Goal: Task Accomplishment & Management: Manage account settings

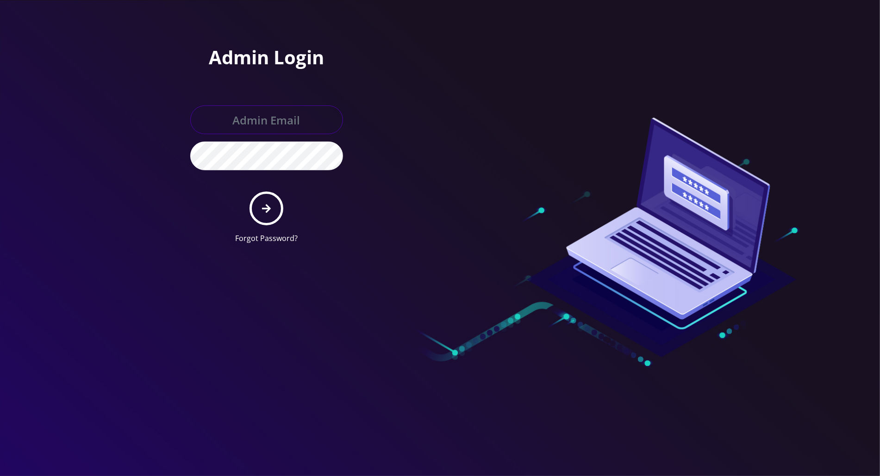
type input "[PERSON_NAME][EMAIL_ADDRESS][DOMAIN_NAME]"
click at [263, 210] on icon "submit" at bounding box center [266, 209] width 9 height 10
type input "tracy@teltik.com"
click at [271, 212] on button "submit" at bounding box center [266, 209] width 34 height 34
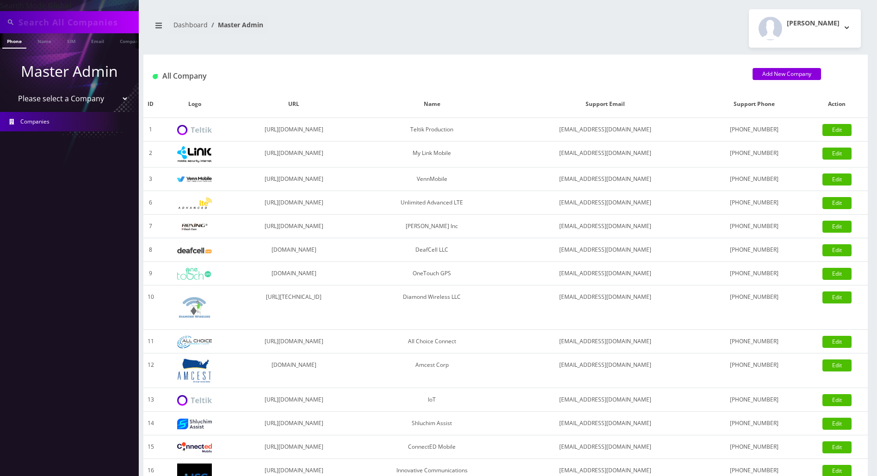
click at [79, 24] on input "text" at bounding box center [78, 22] width 118 height 18
click at [49, 20] on input "text" at bounding box center [78, 22] width 118 height 18
paste input "9296174055"
type input "9296174055"
click at [6, 39] on li at bounding box center [4, 42] width 9 height 23
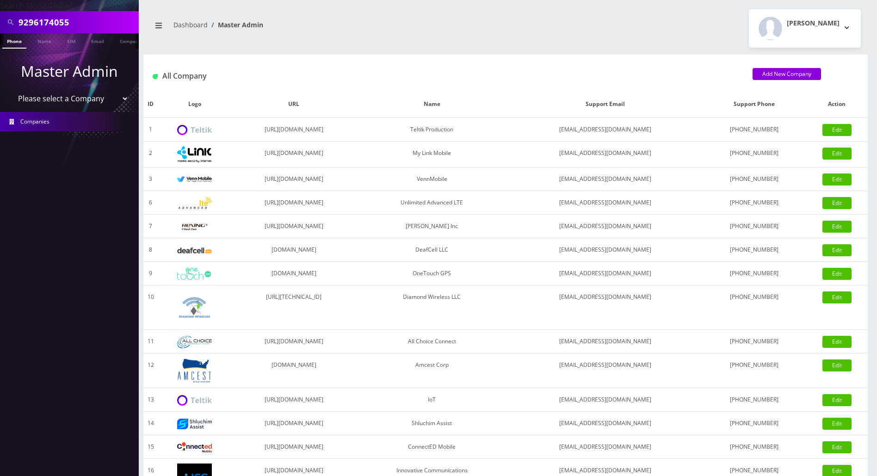
click at [7, 43] on li at bounding box center [4, 42] width 9 height 23
click at [19, 43] on link "Phone" at bounding box center [14, 40] width 24 height 15
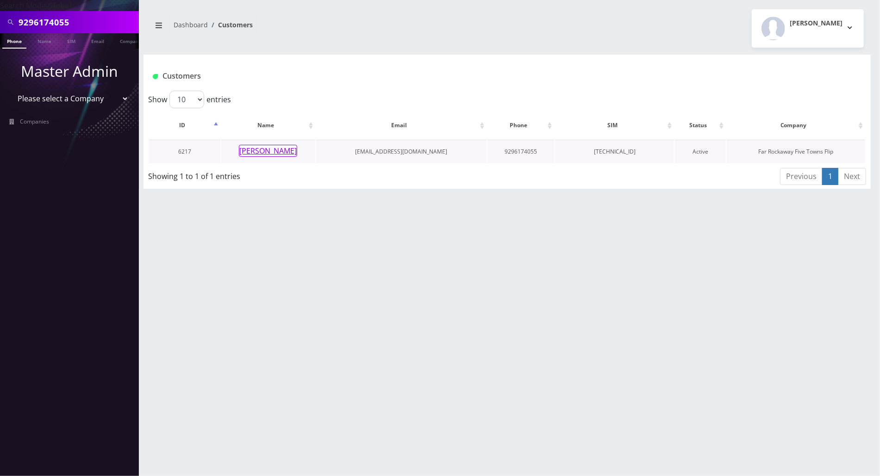
click at [256, 150] on button "[PERSON_NAME]" at bounding box center [268, 151] width 58 height 12
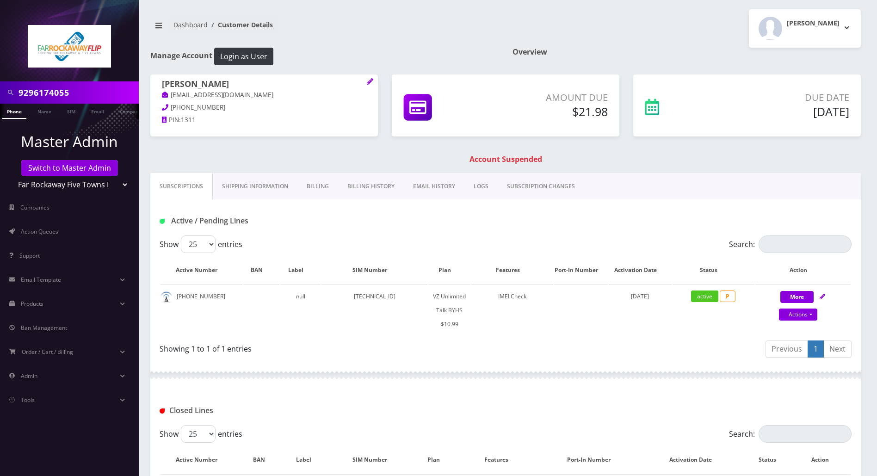
click at [320, 188] on link "Billing" at bounding box center [318, 186] width 41 height 27
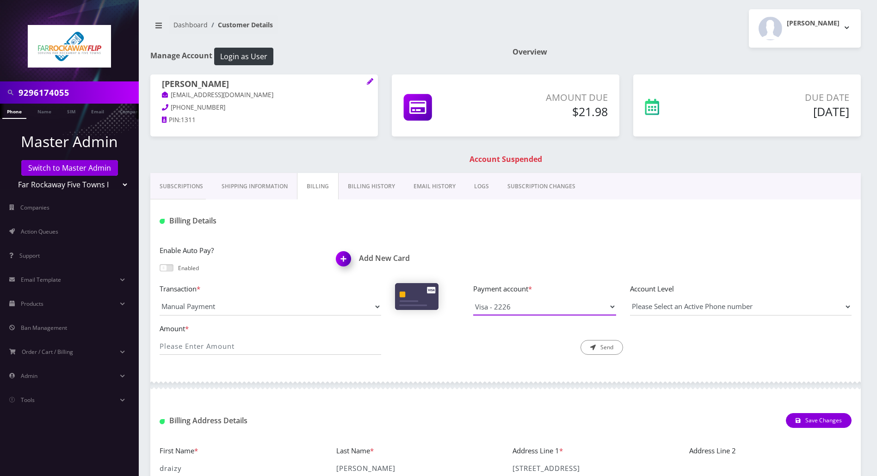
click at [576, 307] on select "Visa - 2226" at bounding box center [544, 307] width 143 height 18
click at [365, 190] on link "Billing History" at bounding box center [372, 186] width 66 height 27
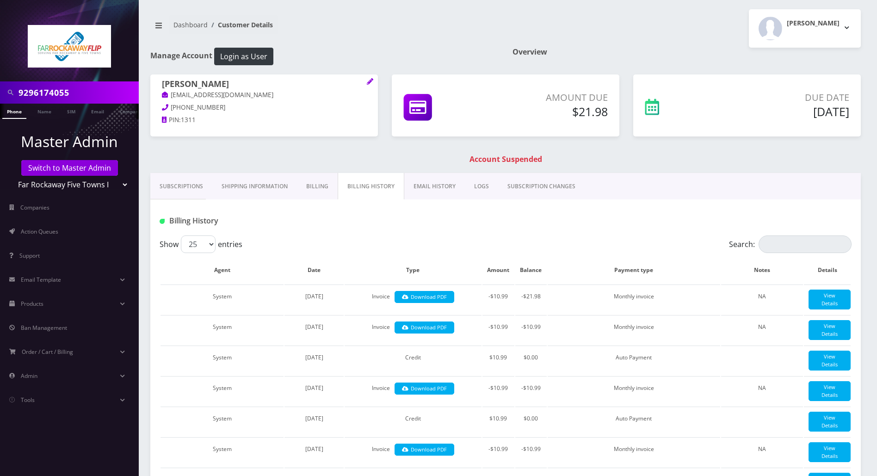
click at [187, 188] on link "Subscriptions" at bounding box center [181, 186] width 62 height 27
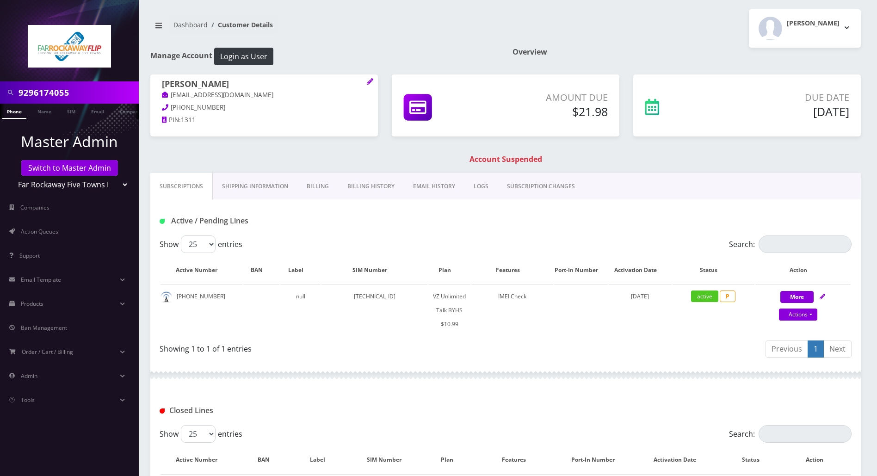
click at [359, 189] on link "Billing History" at bounding box center [371, 186] width 66 height 27
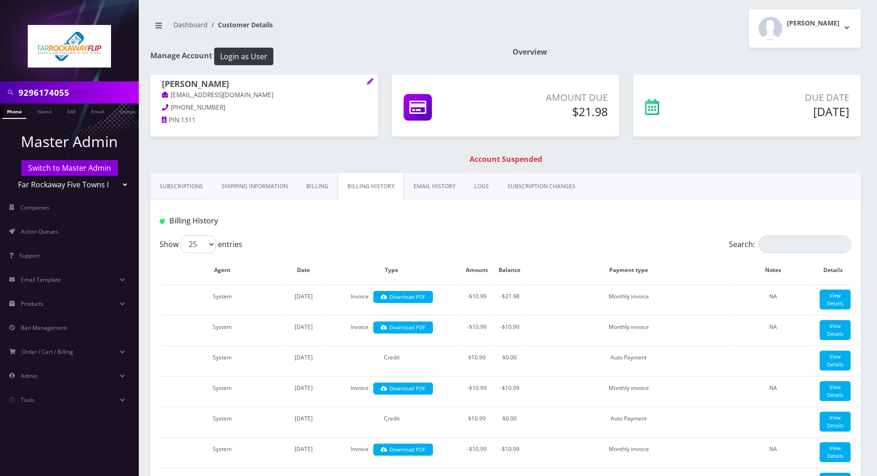
click at [316, 189] on link "Billing" at bounding box center [317, 186] width 41 height 27
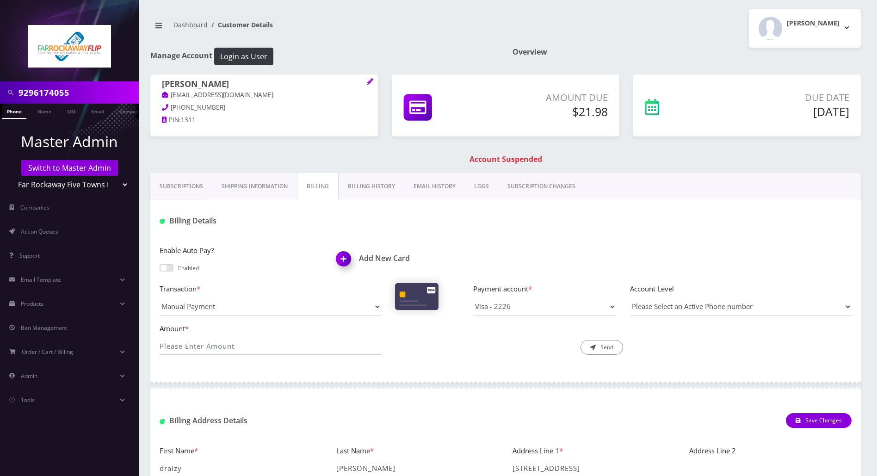
click at [165, 267] on span at bounding box center [167, 267] width 14 height 7
click at [160, 272] on input "checkbox" at bounding box center [160, 272] width 0 height 0
click at [373, 305] on select "Manual Payment Custom Charge Manual Credit Custom Invoice" at bounding box center [271, 307] width 222 height 18
click at [160, 298] on select "Manual Payment Custom Charge Manual Credit Custom Invoice" at bounding box center [271, 307] width 222 height 18
click at [230, 340] on input "Amount *" at bounding box center [271, 346] width 222 height 18
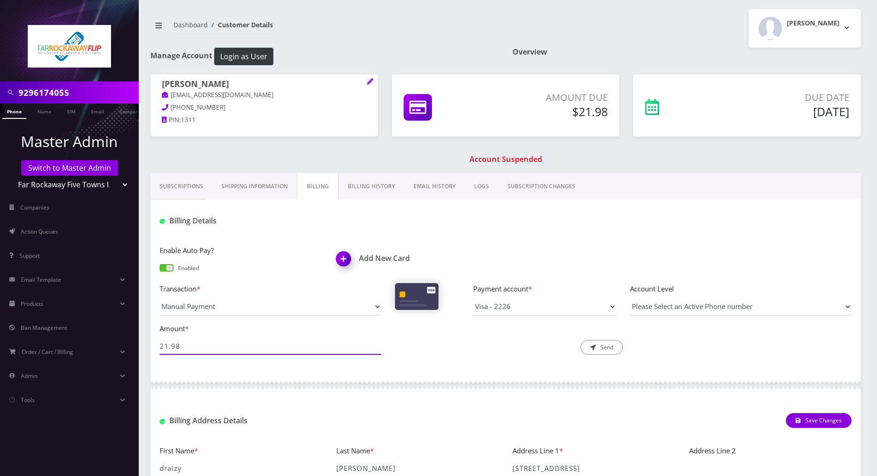
type input "21.98"
click at [672, 305] on select "Please Select an Active Phone number 9296174055" at bounding box center [741, 307] width 222 height 18
select select "93594"
click at [630, 298] on select "Please Select an Active Phone number 9296174055" at bounding box center [741, 307] width 222 height 18
click at [610, 348] on button "Send" at bounding box center [602, 347] width 43 height 15
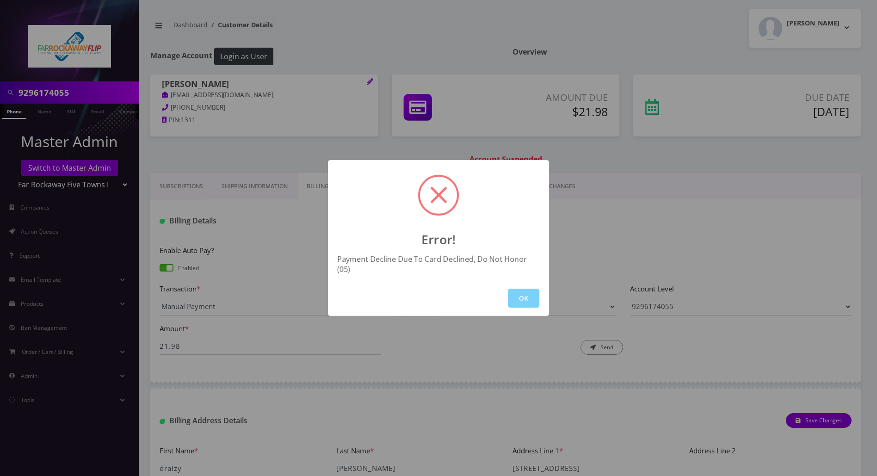
click at [766, 246] on div "Error! Payment Decline Due To Card Declined, Do Not Honor (05) OK" at bounding box center [438, 238] width 877 height 476
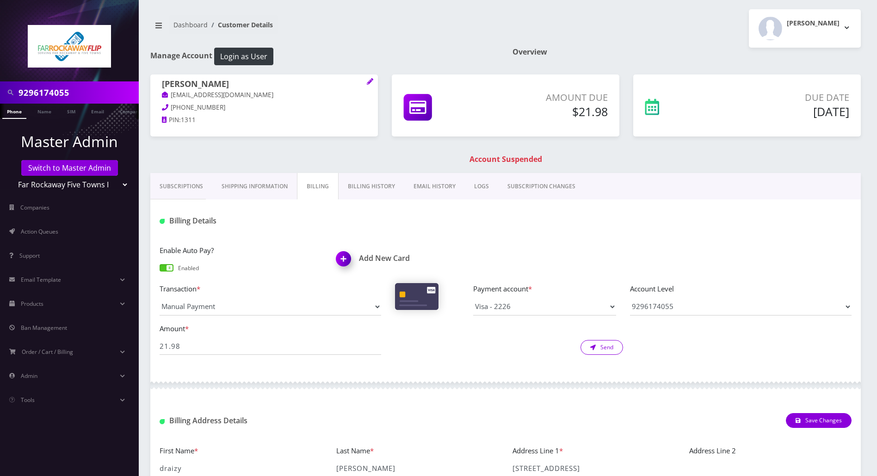
click at [611, 347] on button "Send" at bounding box center [602, 347] width 43 height 15
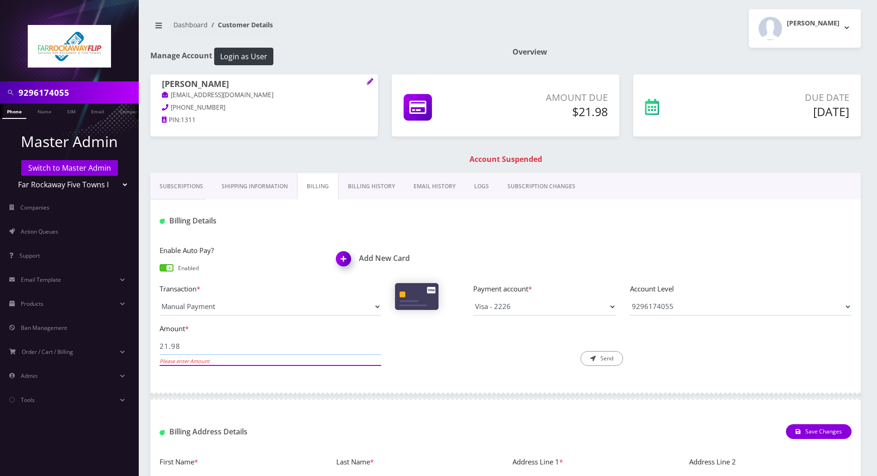
click at [279, 344] on input "21.98" at bounding box center [271, 346] width 222 height 18
click at [166, 191] on link "Subscriptions" at bounding box center [181, 186] width 62 height 27
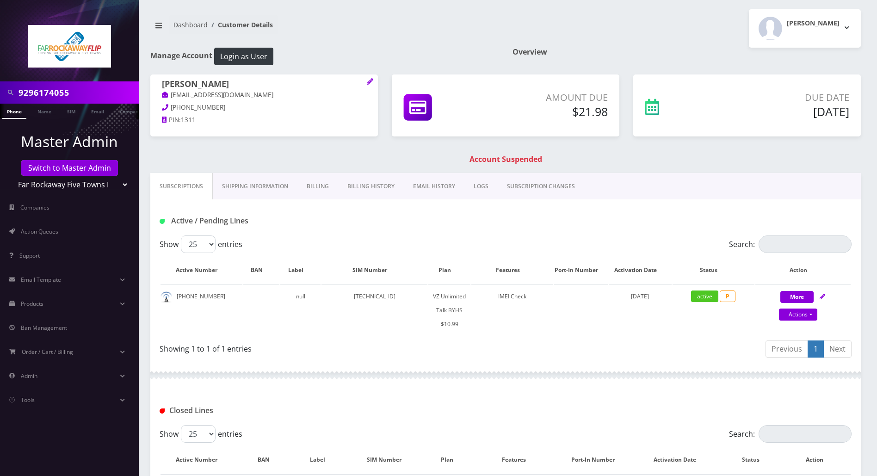
click at [166, 191] on link "Subscriptions" at bounding box center [181, 186] width 62 height 27
click at [320, 185] on link "Billing" at bounding box center [318, 186] width 41 height 27
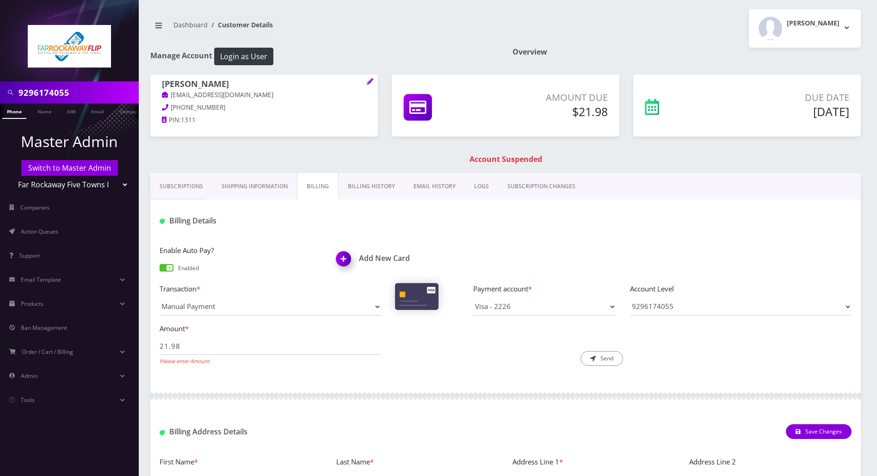
click at [367, 190] on link "Billing History" at bounding box center [372, 186] width 66 height 27
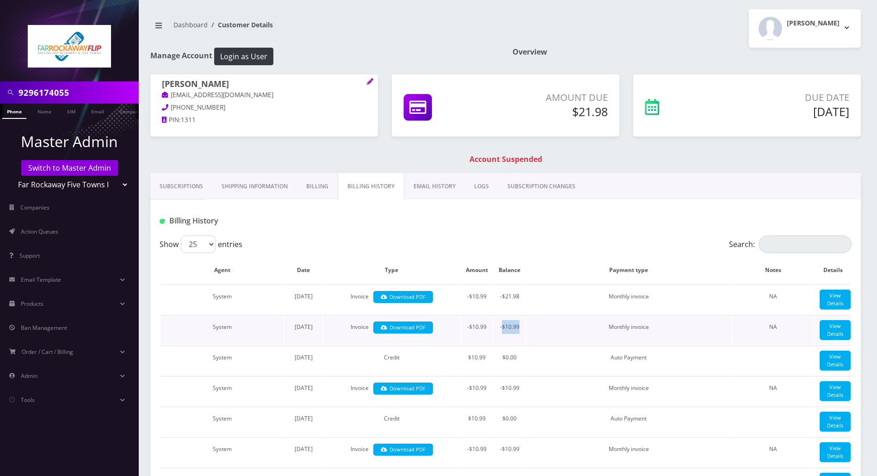
drag, startPoint x: 523, startPoint y: 335, endPoint x: 501, endPoint y: 336, distance: 22.2
click at [501, 336] on td "-$10.99" at bounding box center [509, 330] width 31 height 30
copy td "$10.99"
click at [318, 191] on link "Billing" at bounding box center [317, 186] width 41 height 27
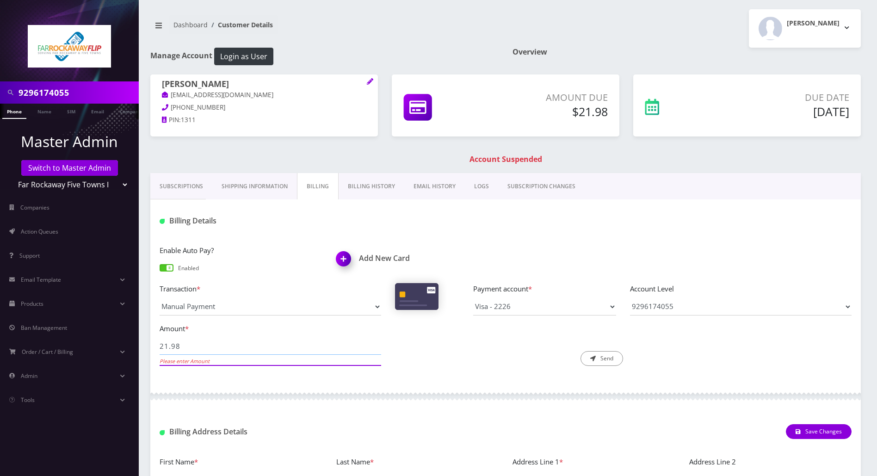
click at [274, 345] on input "21.98" at bounding box center [271, 346] width 222 height 18
paste input "$10.99"
type input "$10.99"
click at [681, 306] on select "Please Select an Active Phone number 9296174055" at bounding box center [741, 307] width 222 height 18
select select "93594"
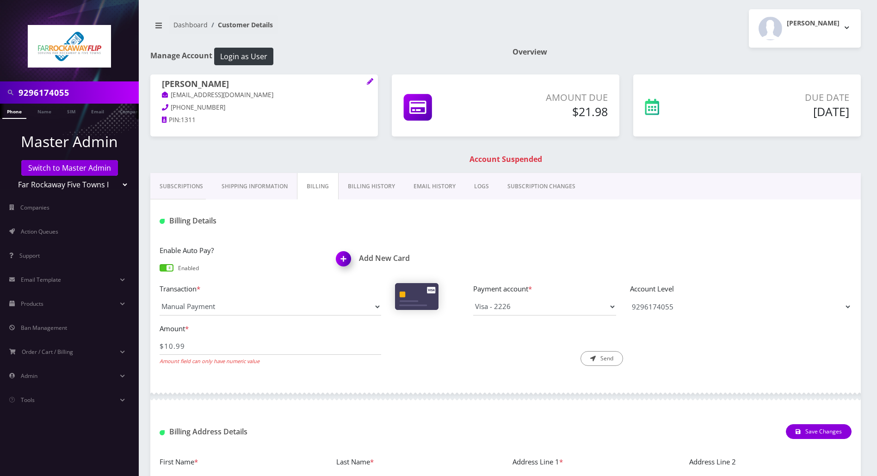
click at [630, 298] on select "Please Select an Active Phone number 9296174055" at bounding box center [741, 307] width 222 height 18
click at [599, 360] on button "Send" at bounding box center [602, 358] width 43 height 15
click at [165, 343] on input "$10.99" at bounding box center [271, 346] width 222 height 18
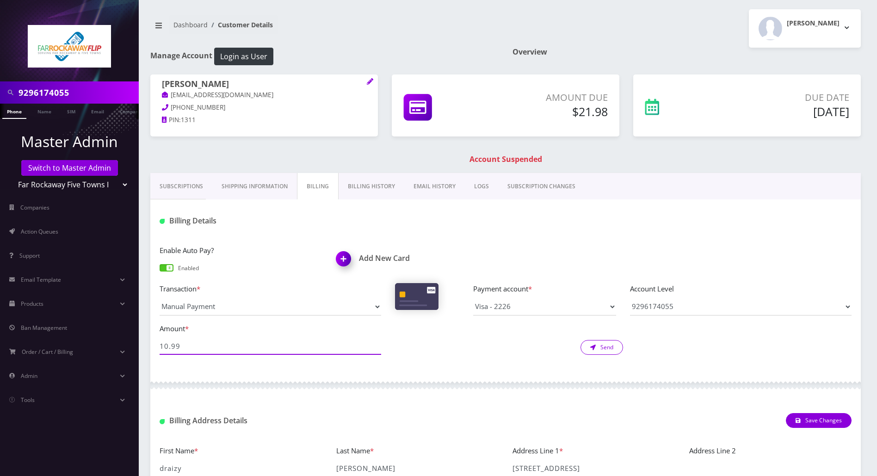
type input "10.99"
click at [609, 353] on button "Send" at bounding box center [602, 347] width 43 height 15
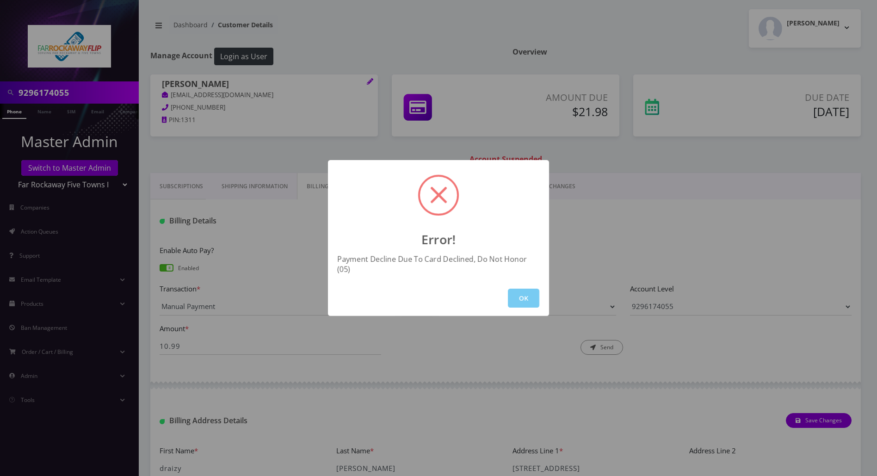
click at [531, 294] on button "OK" at bounding box center [523, 298] width 31 height 19
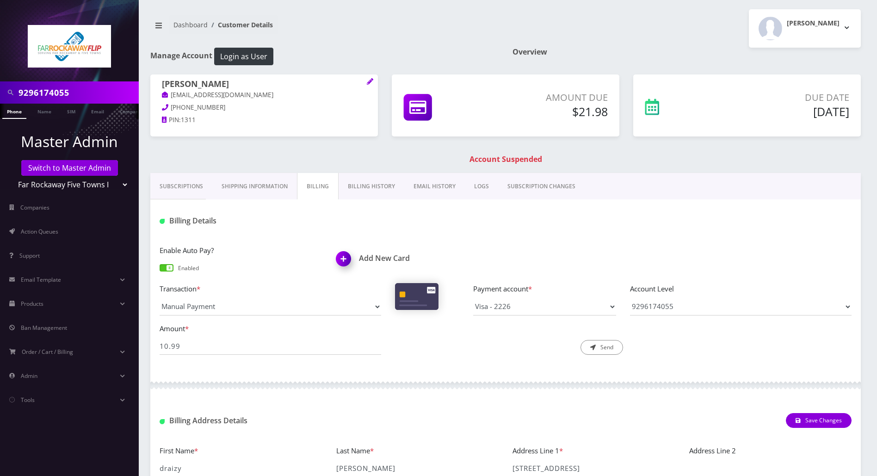
click at [342, 261] on img at bounding box center [345, 261] width 27 height 27
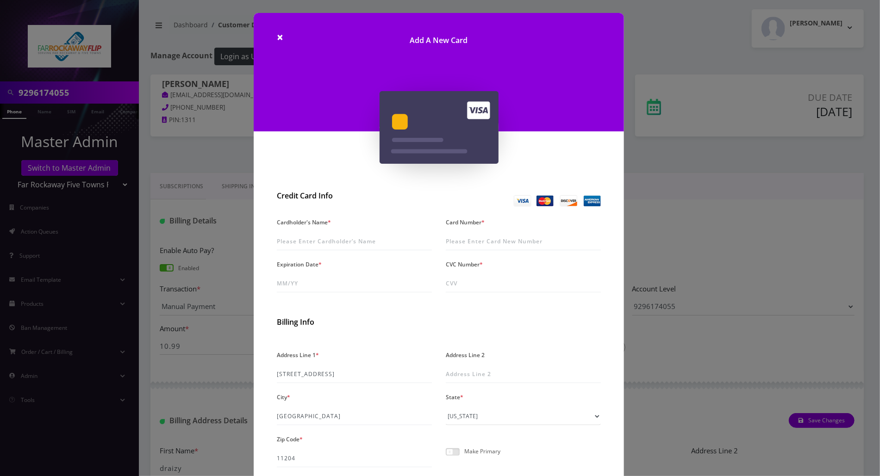
scroll to position [62, 0]
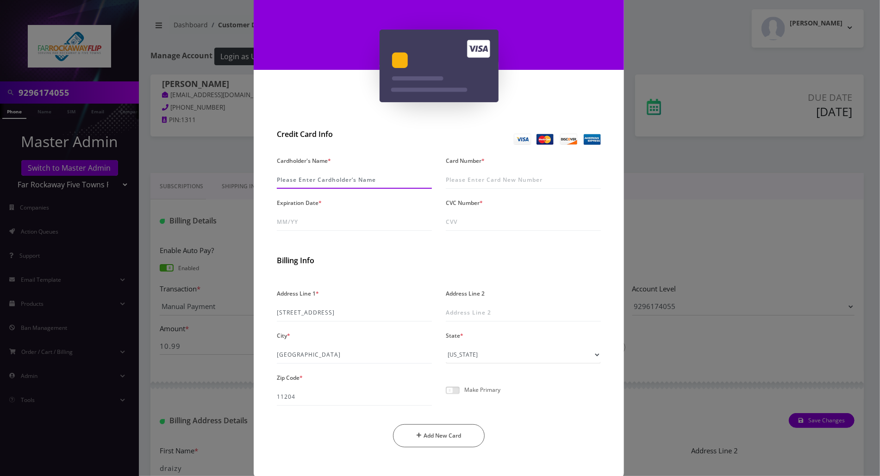
click at [331, 182] on input "Cardholder's Name *" at bounding box center [354, 180] width 155 height 18
click at [470, 181] on input "Card Number *" at bounding box center [523, 180] width 155 height 18
type input "4207 6703 3428 3929"
drag, startPoint x: 513, startPoint y: 179, endPoint x: 400, endPoint y: 178, distance: 112.4
click at [400, 178] on div "Cardholder's Name * Card Number * 4207 6703 3428 3929 Expiration Date * CVC Num…" at bounding box center [439, 196] width 338 height 84
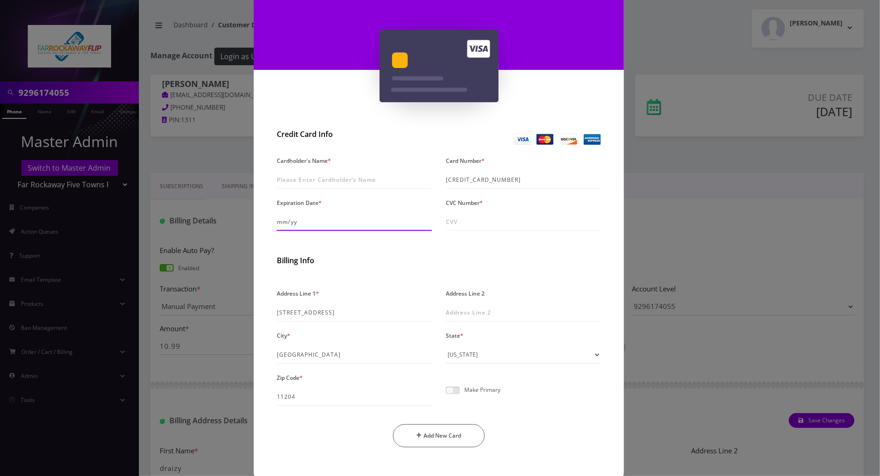
click at [336, 223] on input "Expiration Date *" at bounding box center [354, 222] width 155 height 18
type input "07/30"
click at [468, 223] on input "CVC Number *" at bounding box center [523, 222] width 155 height 18
type input "562"
click at [361, 178] on input "Cardholder's Name *" at bounding box center [354, 180] width 155 height 18
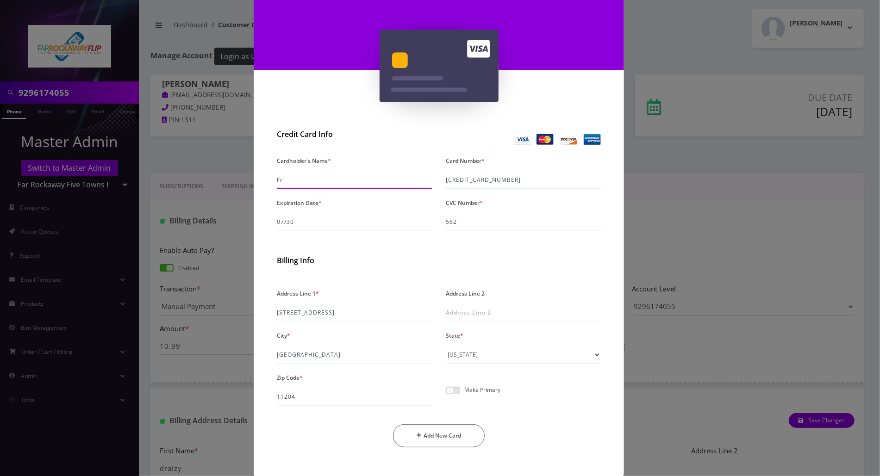
type input "F"
type input "z"
click at [277, 180] on input "[PERSON_NAME]" at bounding box center [354, 180] width 155 height 18
type input "Traizy Zeiger"
click at [340, 206] on div "Expiration Date * 07/30" at bounding box center [354, 213] width 169 height 35
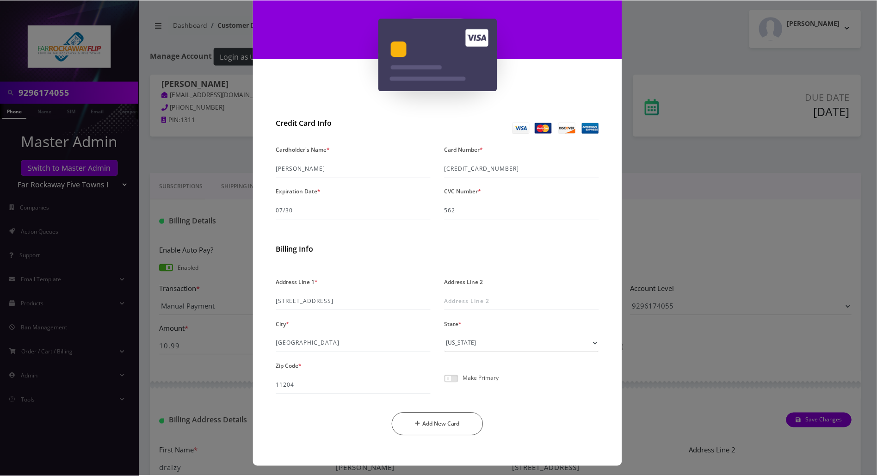
scroll to position [76, 0]
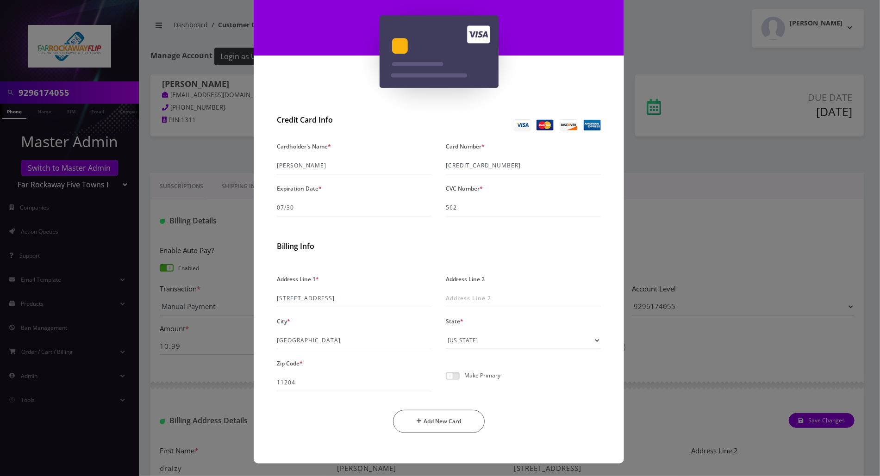
click at [449, 378] on span at bounding box center [453, 375] width 14 height 7
click at [446, 381] on input "checkbox" at bounding box center [446, 381] width 0 height 0
click at [533, 379] on div "Make Primary" at bounding box center [523, 380] width 169 height 24
click at [442, 420] on button "Add New Card" at bounding box center [439, 421] width 92 height 23
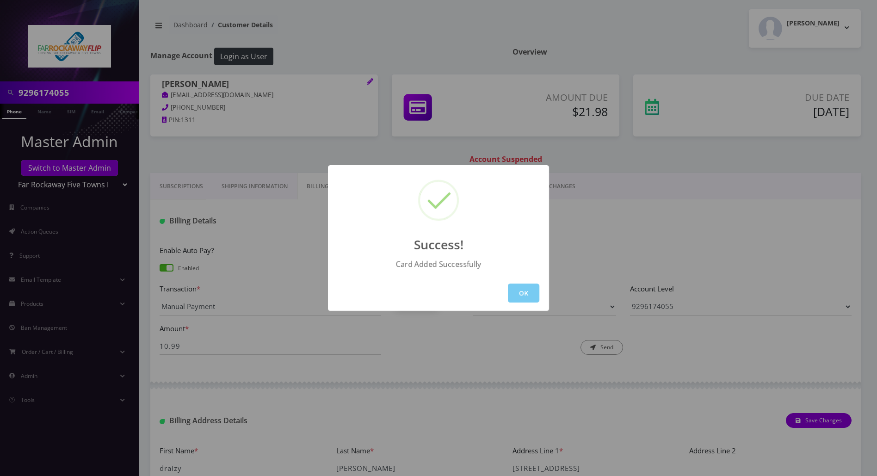
click at [534, 294] on button "OK" at bounding box center [523, 293] width 31 height 19
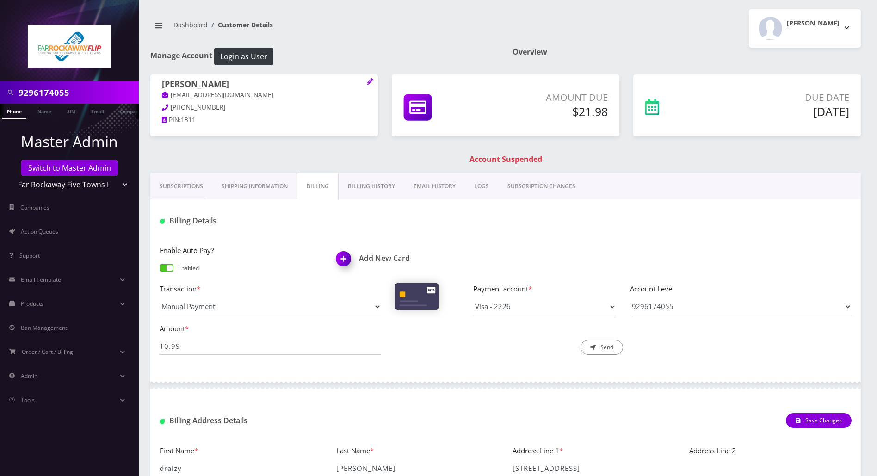
click at [15, 108] on link "Phone" at bounding box center [14, 111] width 24 height 15
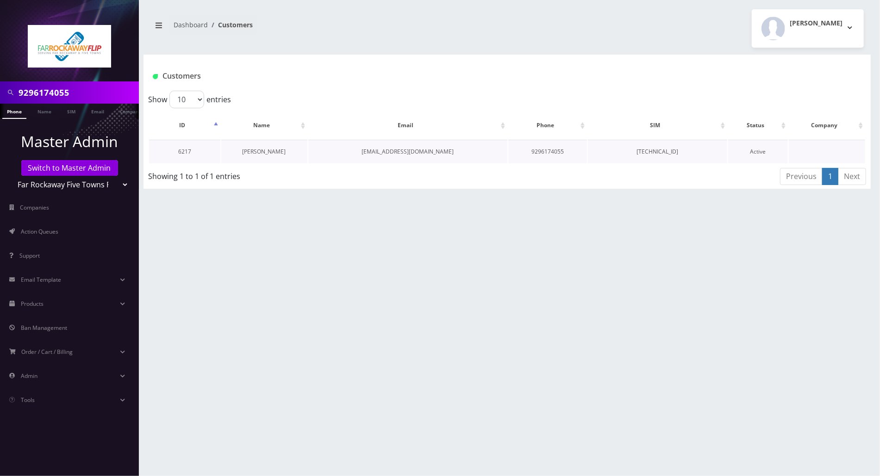
click at [258, 150] on link "[PERSON_NAME]" at bounding box center [263, 152] width 43 height 8
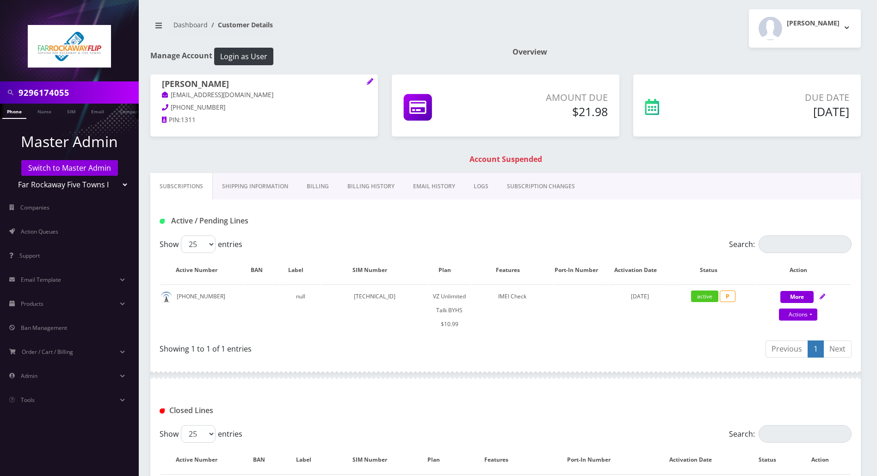
click at [315, 185] on link "Billing" at bounding box center [318, 186] width 41 height 27
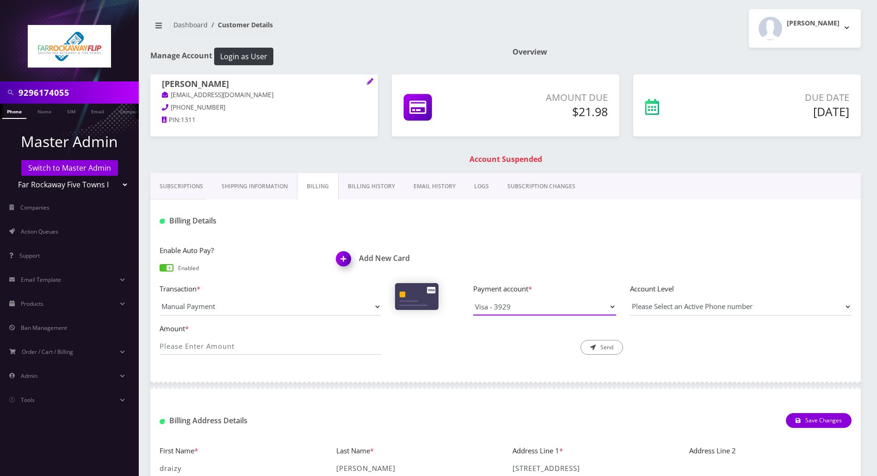
click at [593, 305] on select "Visa - 2226 Visa - 3929" at bounding box center [544, 307] width 143 height 18
click at [473, 298] on select "Visa - 2226 Visa - 3929" at bounding box center [544, 307] width 143 height 18
click at [288, 348] on input "Amount *" at bounding box center [271, 346] width 222 height 18
type input "10.99"
click at [712, 304] on select "Please Select an Active Phone number 9296174055" at bounding box center [741, 307] width 222 height 18
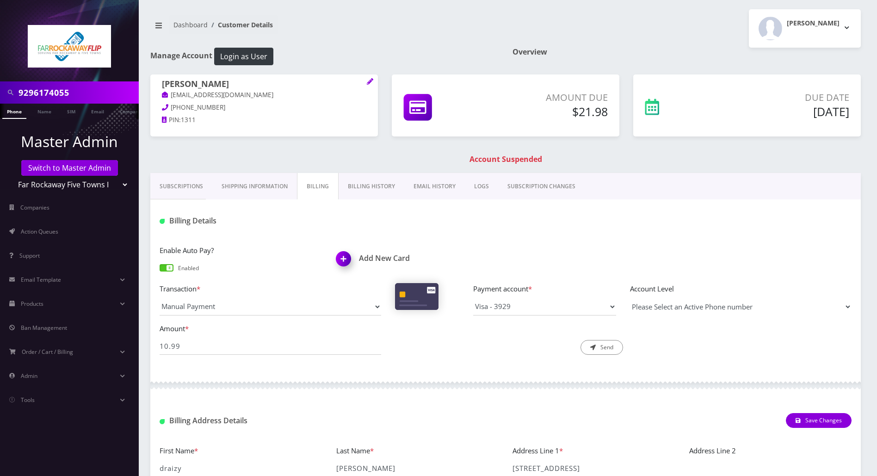
select select "93594"
click at [630, 298] on select "Please Select an Active Phone number 9296174055" at bounding box center [741, 307] width 222 height 18
click at [600, 341] on button "Send" at bounding box center [602, 347] width 43 height 15
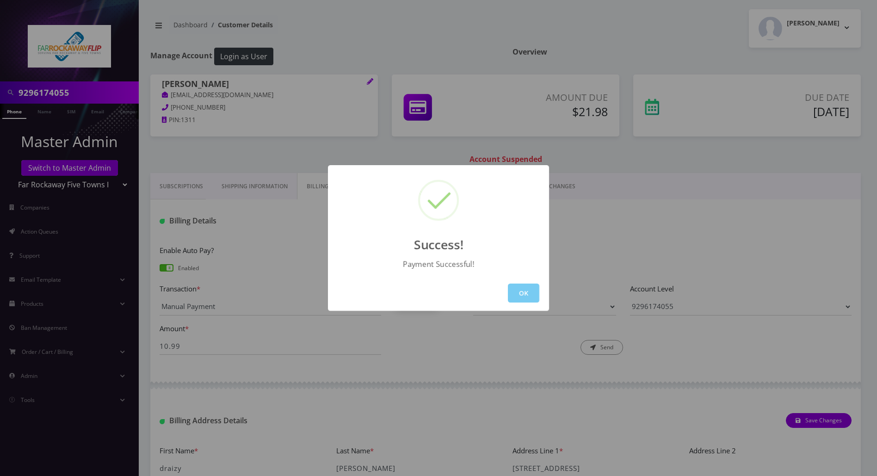
click at [533, 291] on button "OK" at bounding box center [523, 293] width 31 height 19
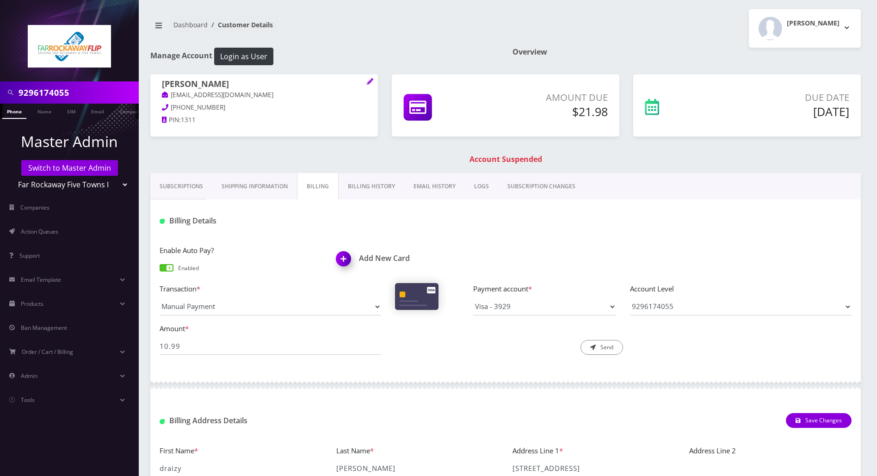
click at [180, 188] on link "Subscriptions" at bounding box center [181, 186] width 62 height 27
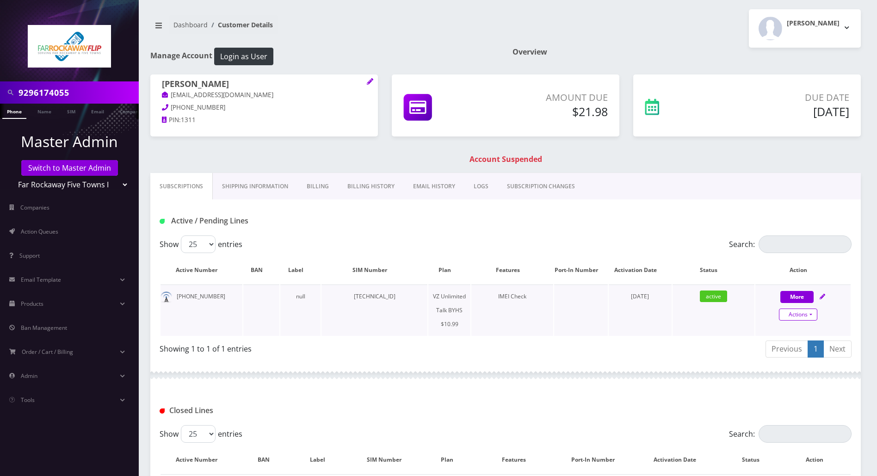
click at [810, 314] on link "Actions" at bounding box center [798, 315] width 38 height 12
select select "467"
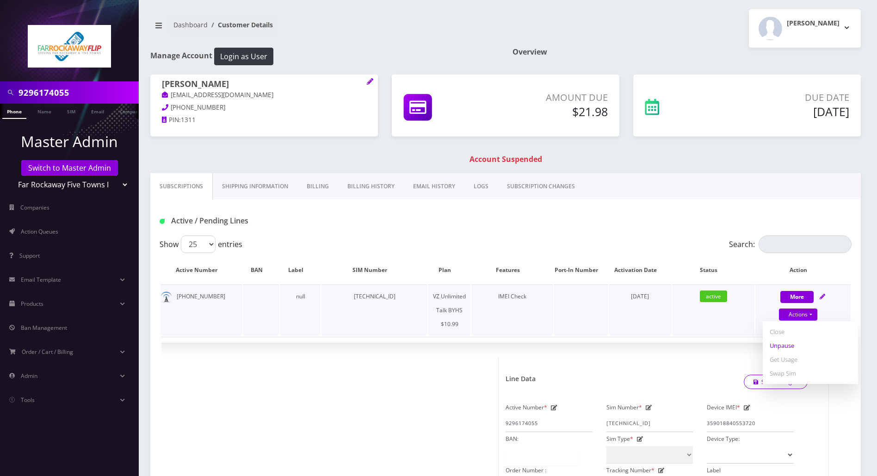
click at [781, 346] on link "Unpause" at bounding box center [810, 346] width 95 height 14
select select "467"
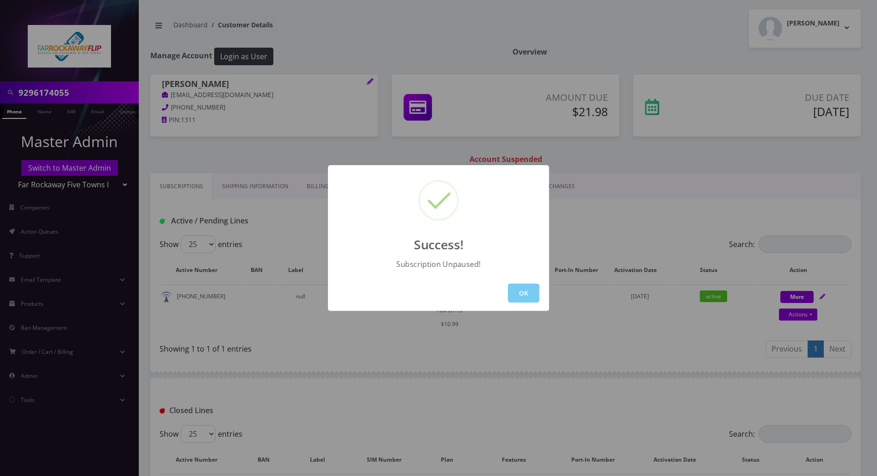
click at [533, 293] on button "OK" at bounding box center [523, 293] width 31 height 19
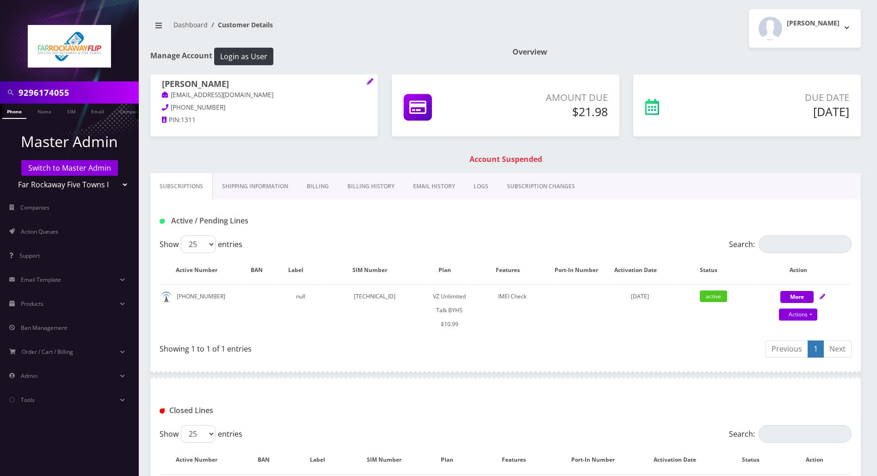
click at [329, 356] on div "Showing 1 to 1 of 1 entries" at bounding box center [333, 351] width 346 height 22
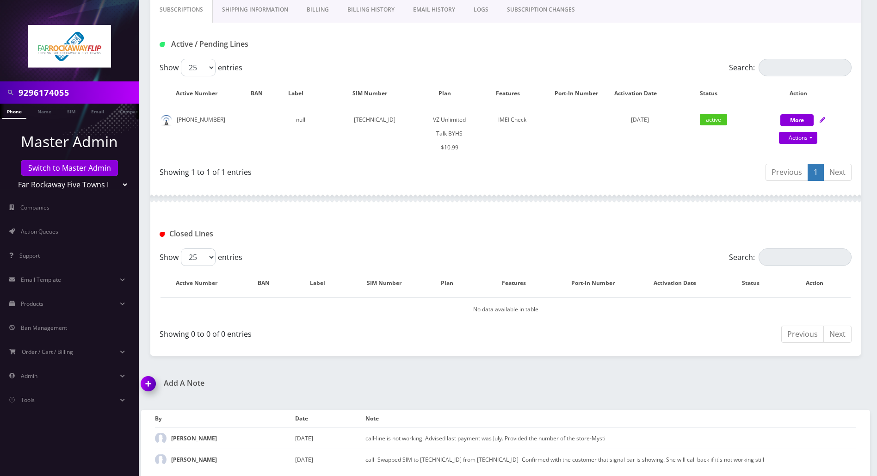
click at [152, 383] on img at bounding box center [149, 386] width 27 height 27
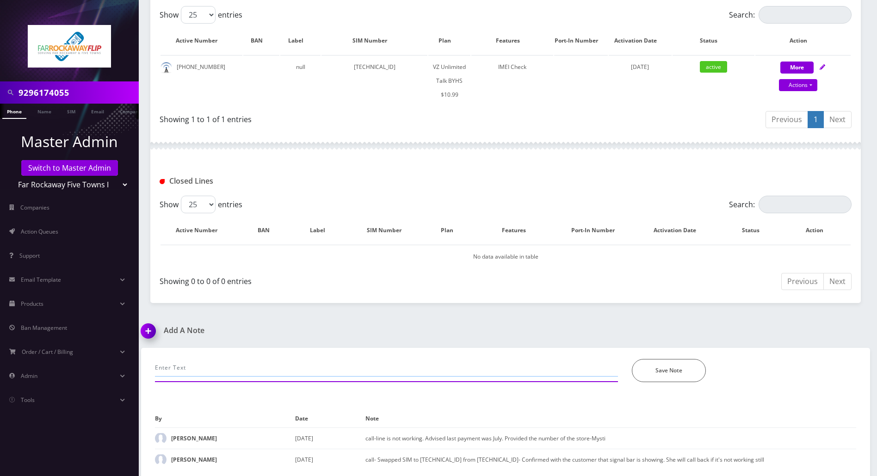
click at [285, 367] on input "text" at bounding box center [386, 368] width 463 height 18
paste input "4207 6703 3428 3929"
drag, startPoint x: 203, startPoint y: 366, endPoint x: 114, endPoint y: 366, distance: 89.3
click at [114, 366] on div "9296174055 Phone Name SIM Email Company Customer Master Admin Switch to Master …" at bounding box center [438, 124] width 877 height 707
click at [656, 369] on button "Save Note" at bounding box center [669, 370] width 74 height 23
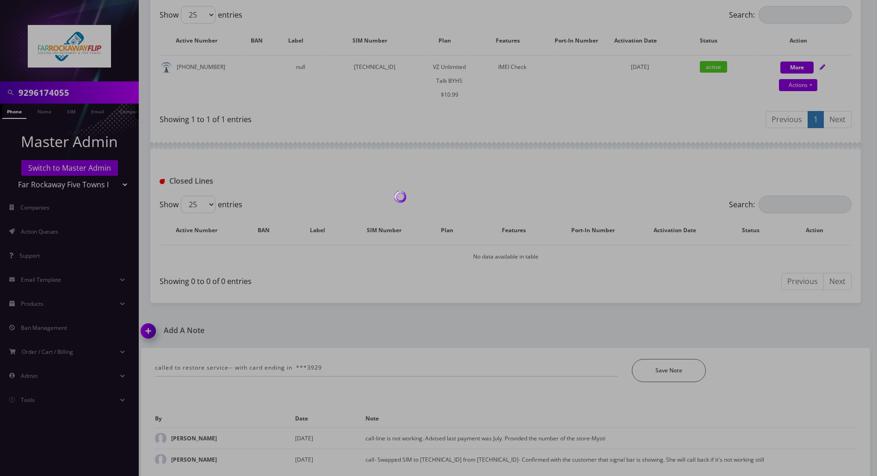
scroll to position [198, 0]
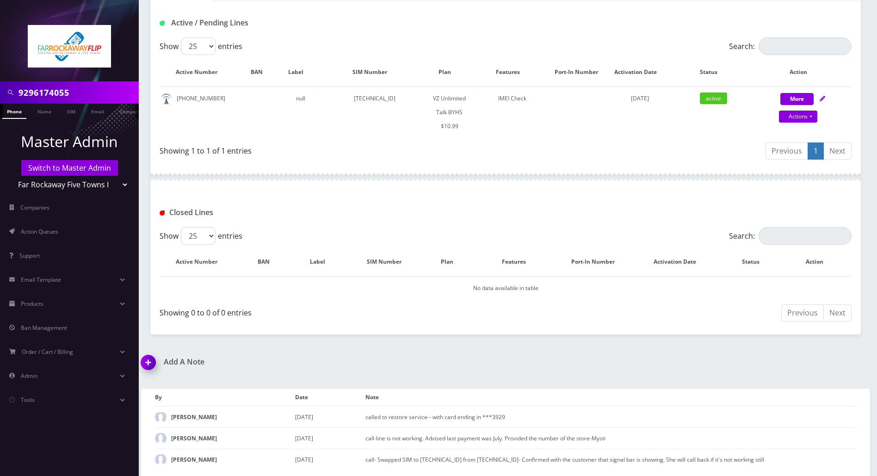
click at [826, 363] on div "Add A Note called to restore service-- with card ending in ***3929 *Please Ente…" at bounding box center [505, 418] width 743 height 120
click at [585, 358] on div "Add A Note called to restore service-- with card ending in ***3929 *Please Ente…" at bounding box center [505, 418] width 743 height 120
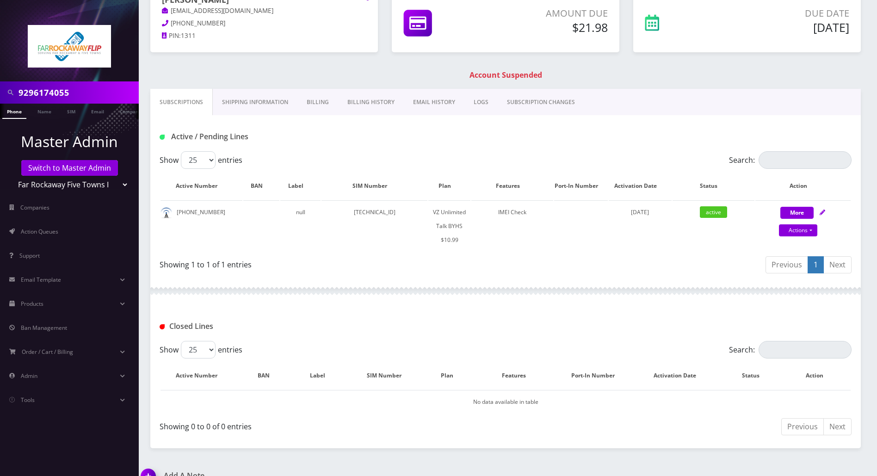
scroll to position [0, 0]
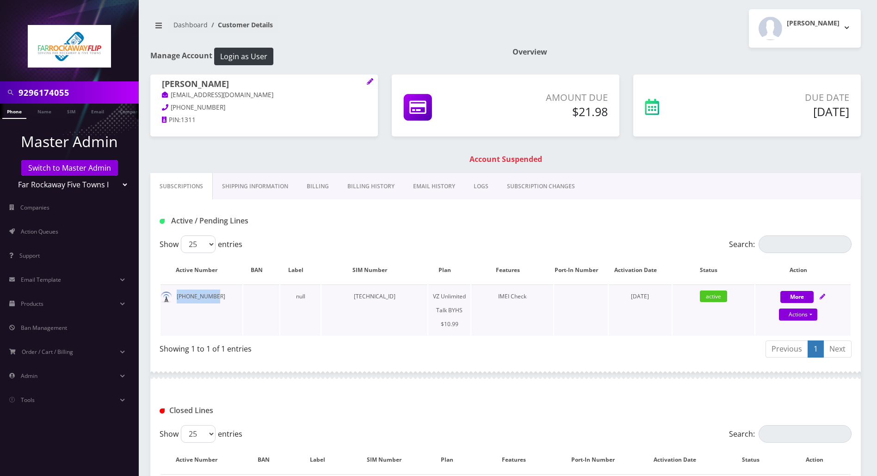
drag, startPoint x: 216, startPoint y: 297, endPoint x: 177, endPoint y: 296, distance: 38.9
click at [177, 296] on td "[PHONE_NUMBER]" at bounding box center [202, 310] width 82 height 51
copy td "[PHONE_NUMBER]"
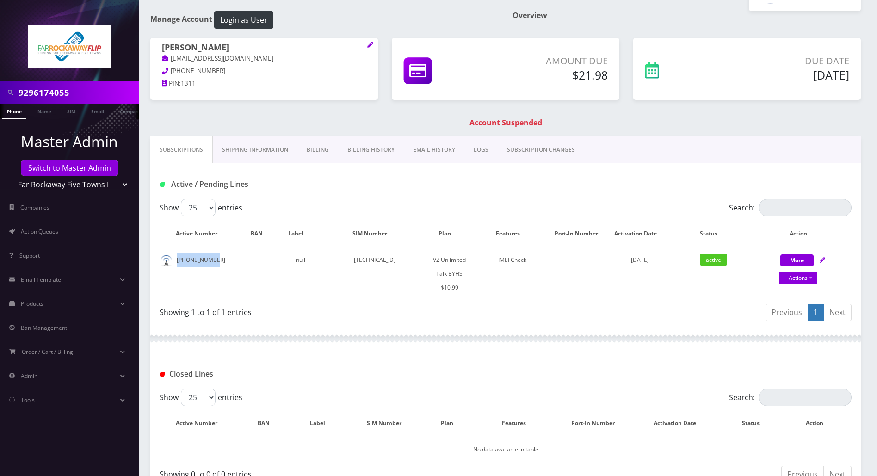
scroll to position [198, 0]
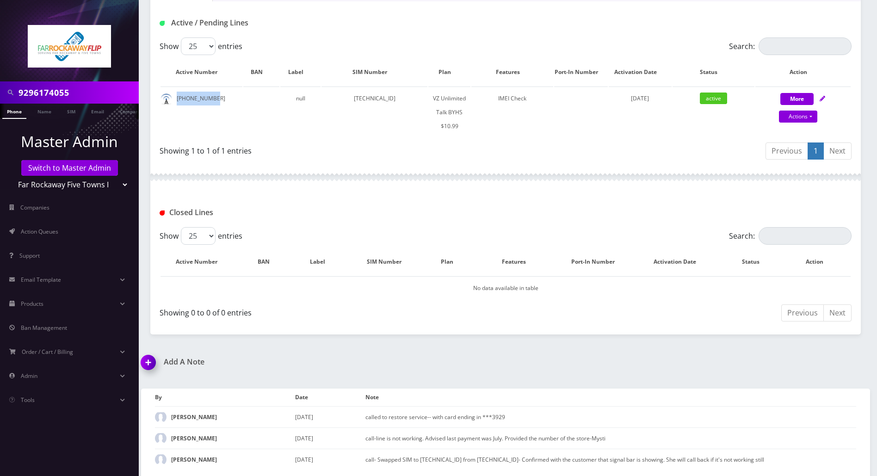
click at [151, 361] on img at bounding box center [149, 365] width 27 height 27
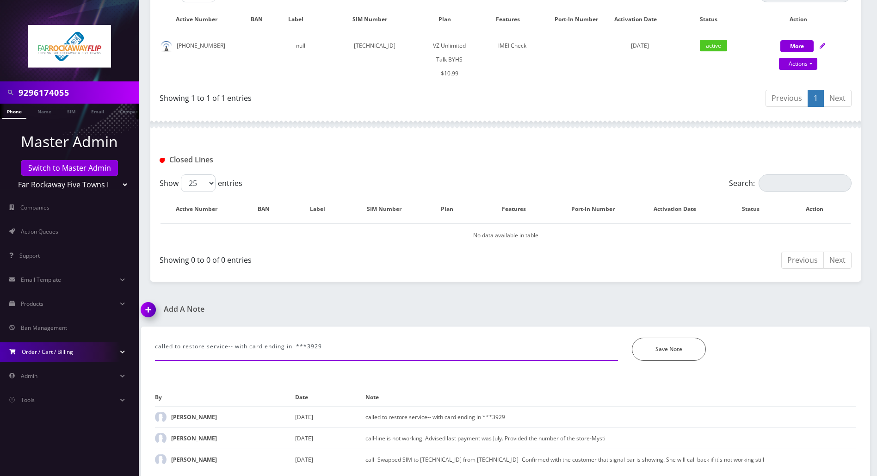
drag, startPoint x: 335, startPoint y: 347, endPoint x: 90, endPoint y: 345, distance: 244.8
click at [90, 345] on div "9296174055 Phone Name SIM Email Company Customer Master Admin Switch to Master …" at bounding box center [438, 113] width 877 height 728
paste input "Purchase Service Plan successfull, TT 4G Monthly Unlimited Voice Plan PIN 47767…"
type input "Purchase Service Plan successfull, TT 4G Monthly Unlimited Voice Plan PIN 47767…"
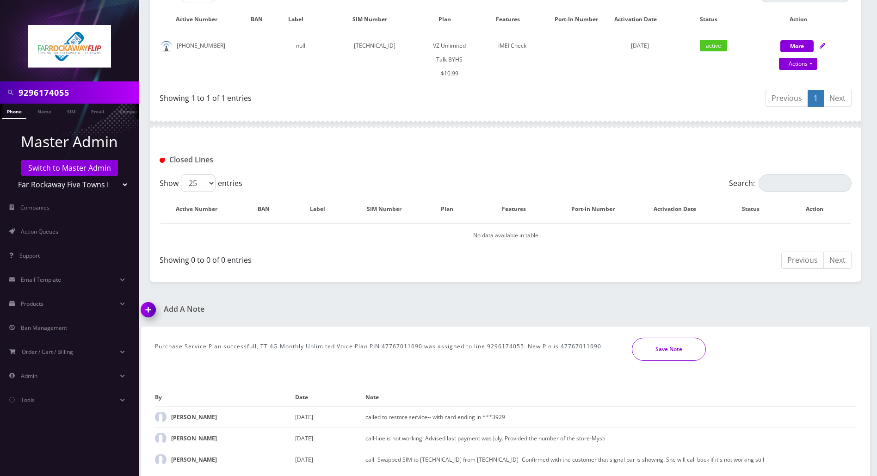
click at [683, 353] on button "Save Note" at bounding box center [669, 349] width 74 height 23
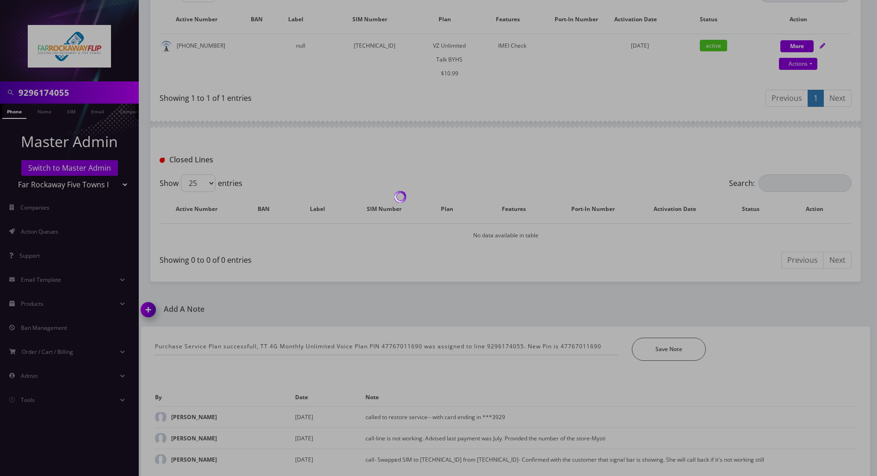
scroll to position [219, 0]
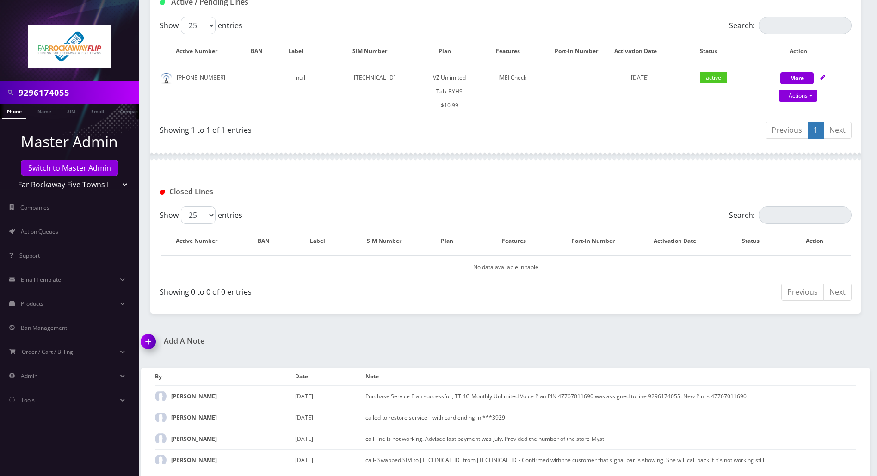
click at [832, 338] on div "Add A Note Purchase Service Plan successfull, TT 4G Monthly Unlimited Voice Pla…" at bounding box center [505, 407] width 743 height 141
click at [350, 185] on div "Closed Lines" at bounding box center [271, 191] width 236 height 15
click at [499, 306] on div "Subscriptions Shipping Information Billing Billing History EMAIL HISTORY LOGS S…" at bounding box center [505, 134] width 711 height 360
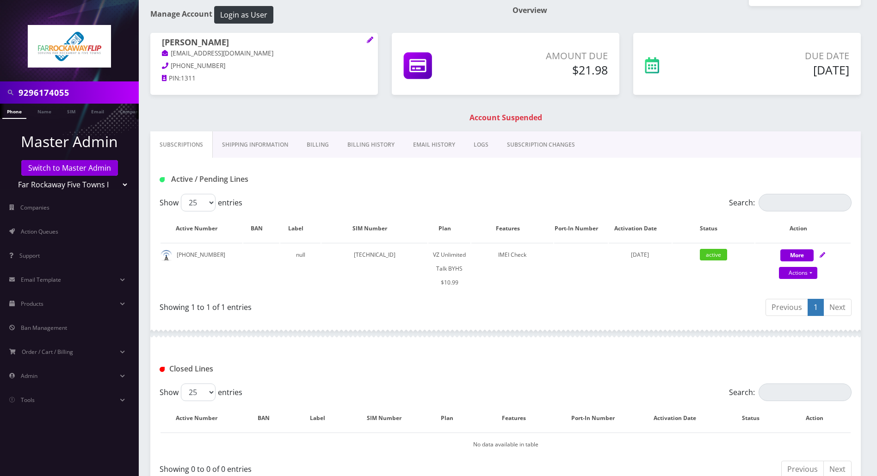
scroll to position [0, 0]
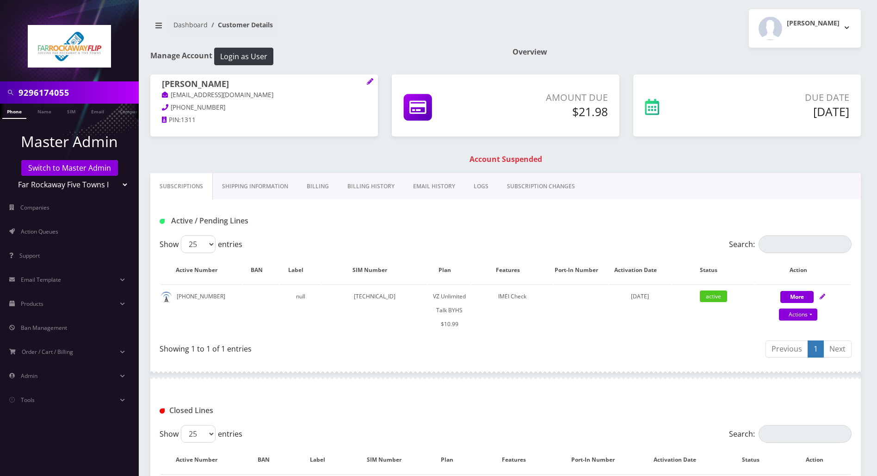
click at [495, 375] on div at bounding box center [505, 375] width 711 height 28
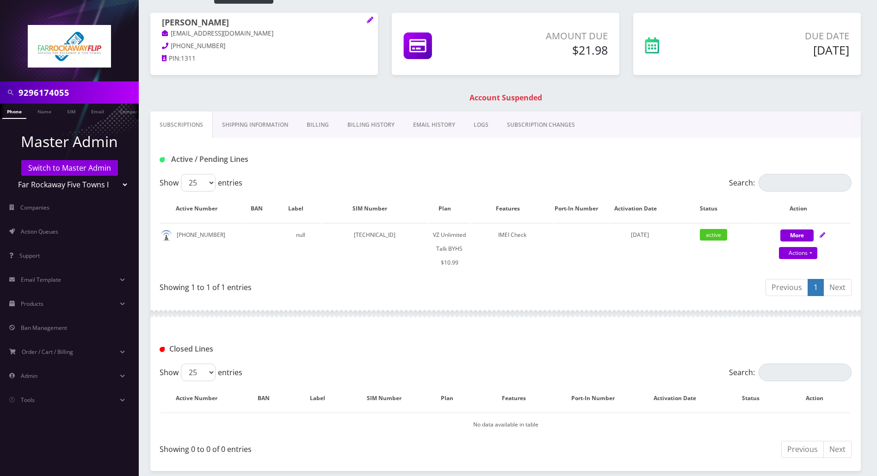
click at [15, 112] on link "Phone" at bounding box center [14, 111] width 24 height 15
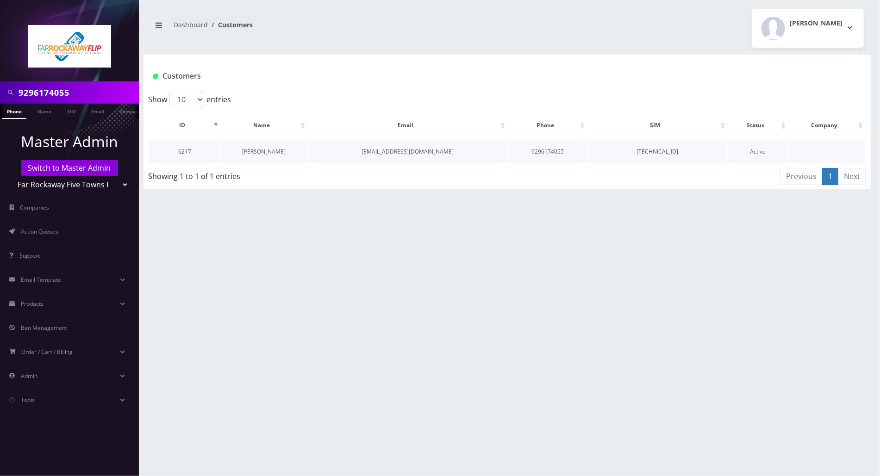
click at [263, 153] on link "[PERSON_NAME]" at bounding box center [263, 152] width 43 height 8
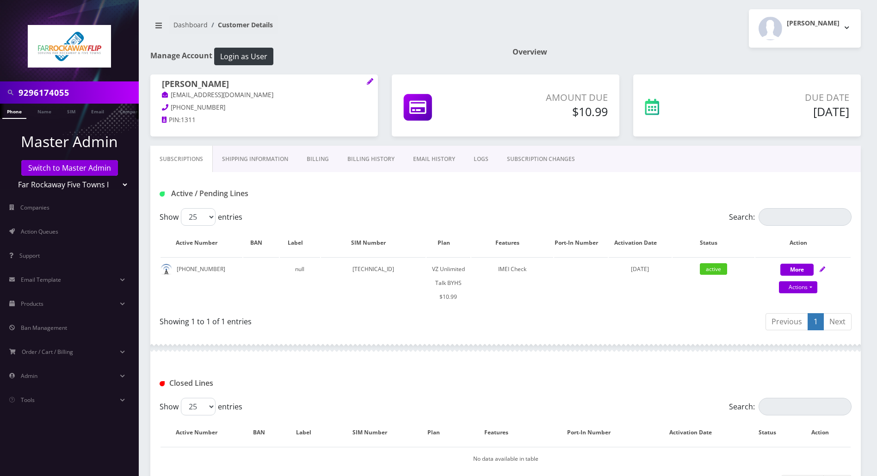
click at [472, 351] on div at bounding box center [505, 348] width 711 height 28
drag, startPoint x: 217, startPoint y: 268, endPoint x: 170, endPoint y: 269, distance: 47.2
click at [170, 269] on td "[PHONE_NUMBER]" at bounding box center [202, 282] width 82 height 51
copy td "[PHONE_NUMBER]"
